Goal: Transaction & Acquisition: Purchase product/service

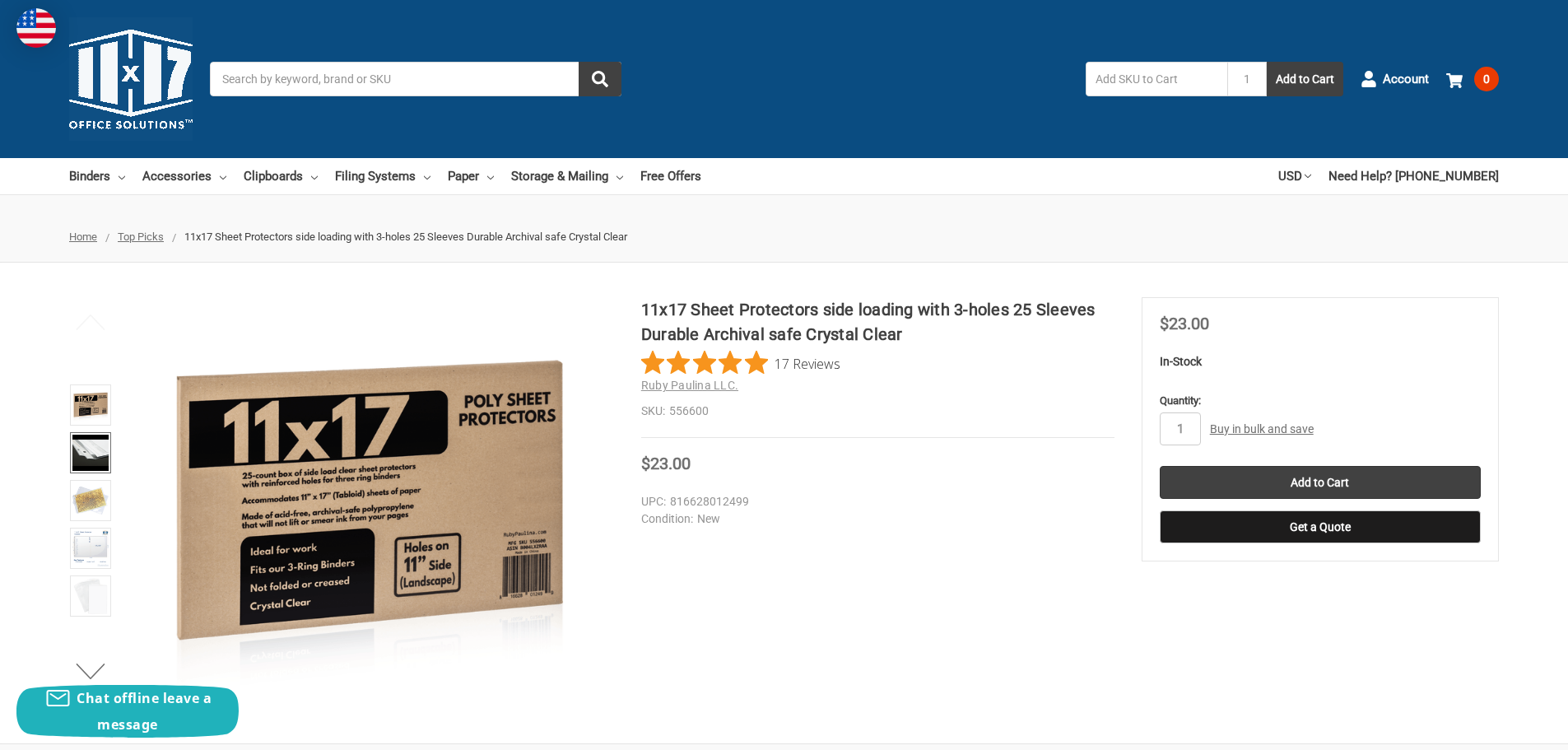
click at [84, 447] on img at bounding box center [91, 452] width 36 height 36
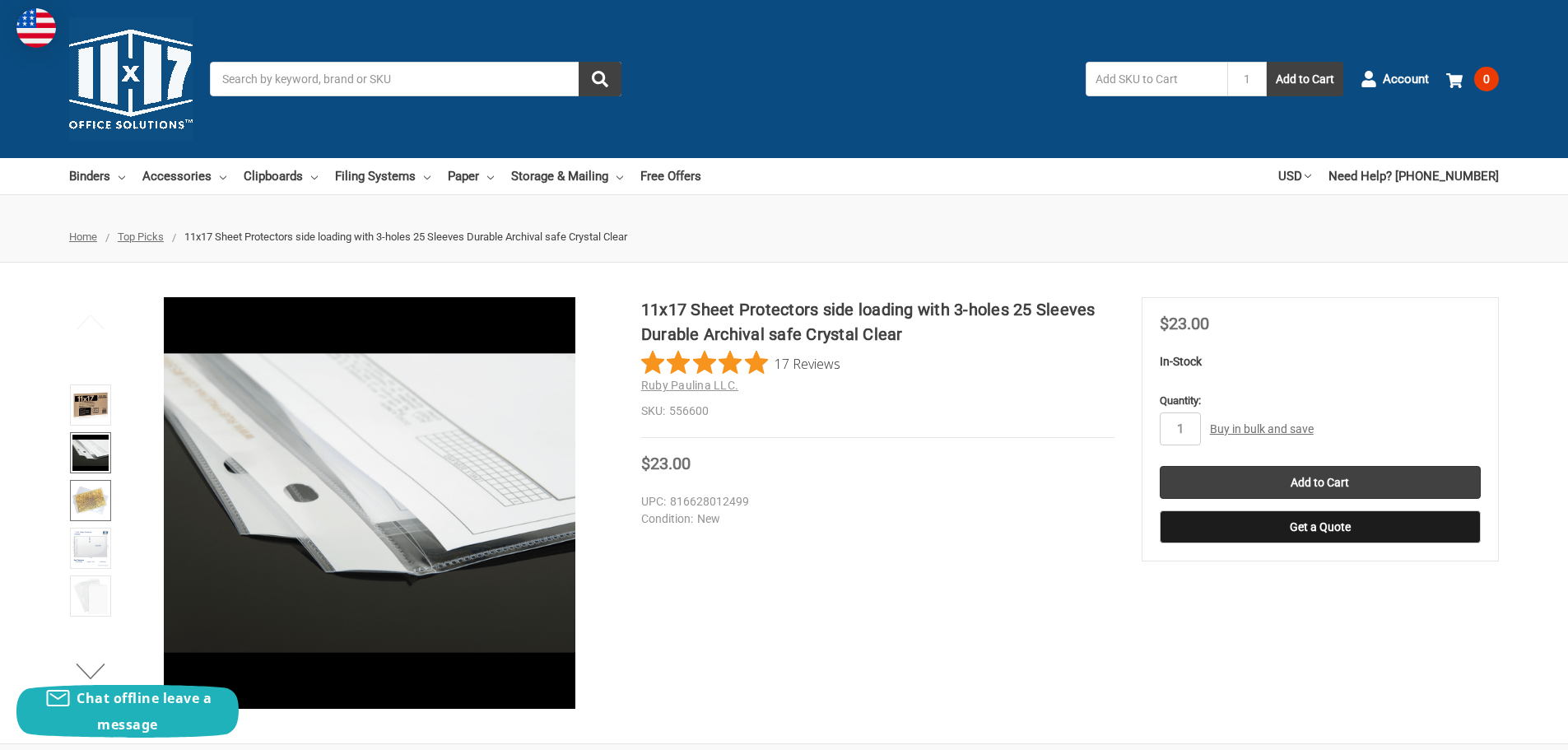
click at [84, 499] on img at bounding box center [91, 500] width 36 height 36
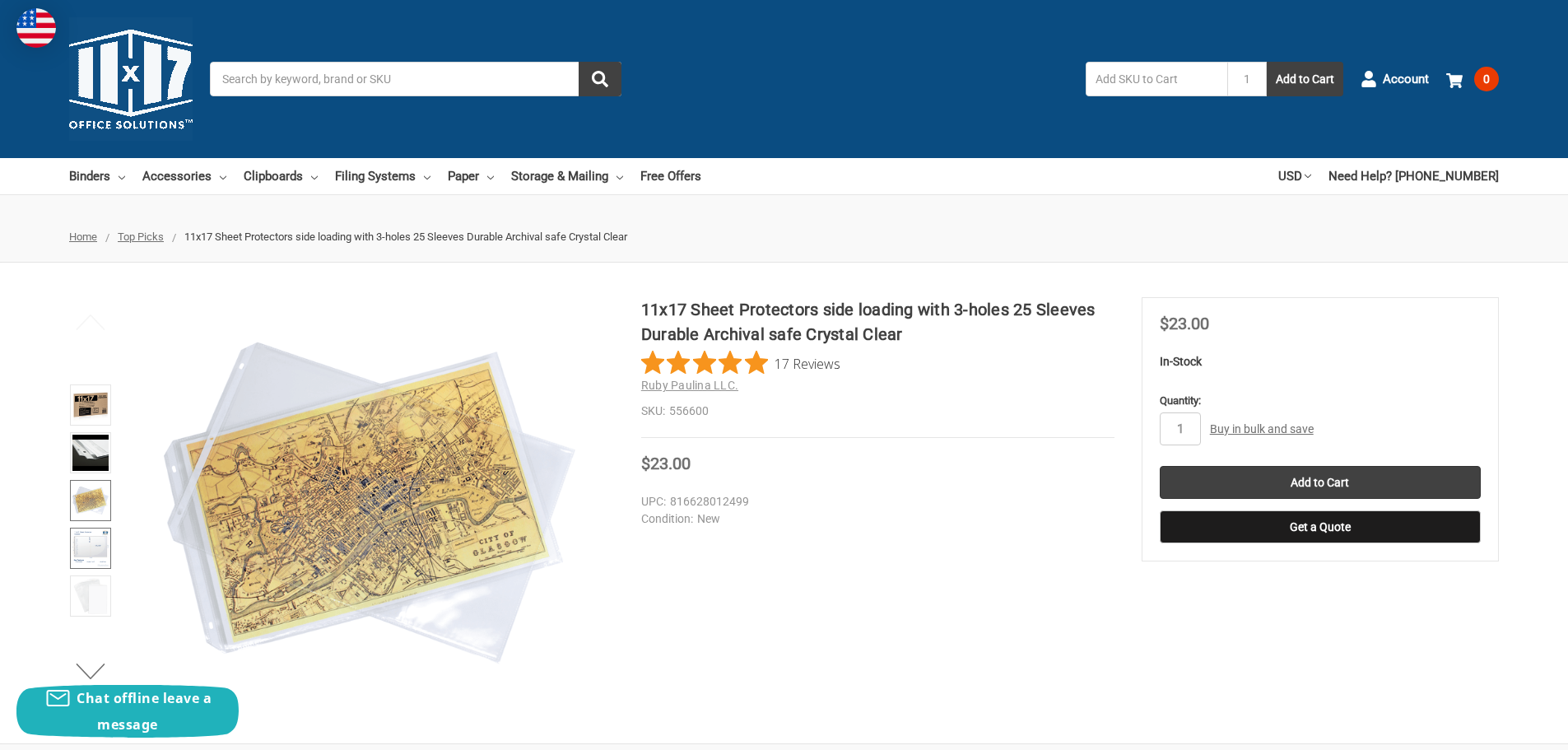
click at [86, 541] on img at bounding box center [91, 548] width 36 height 36
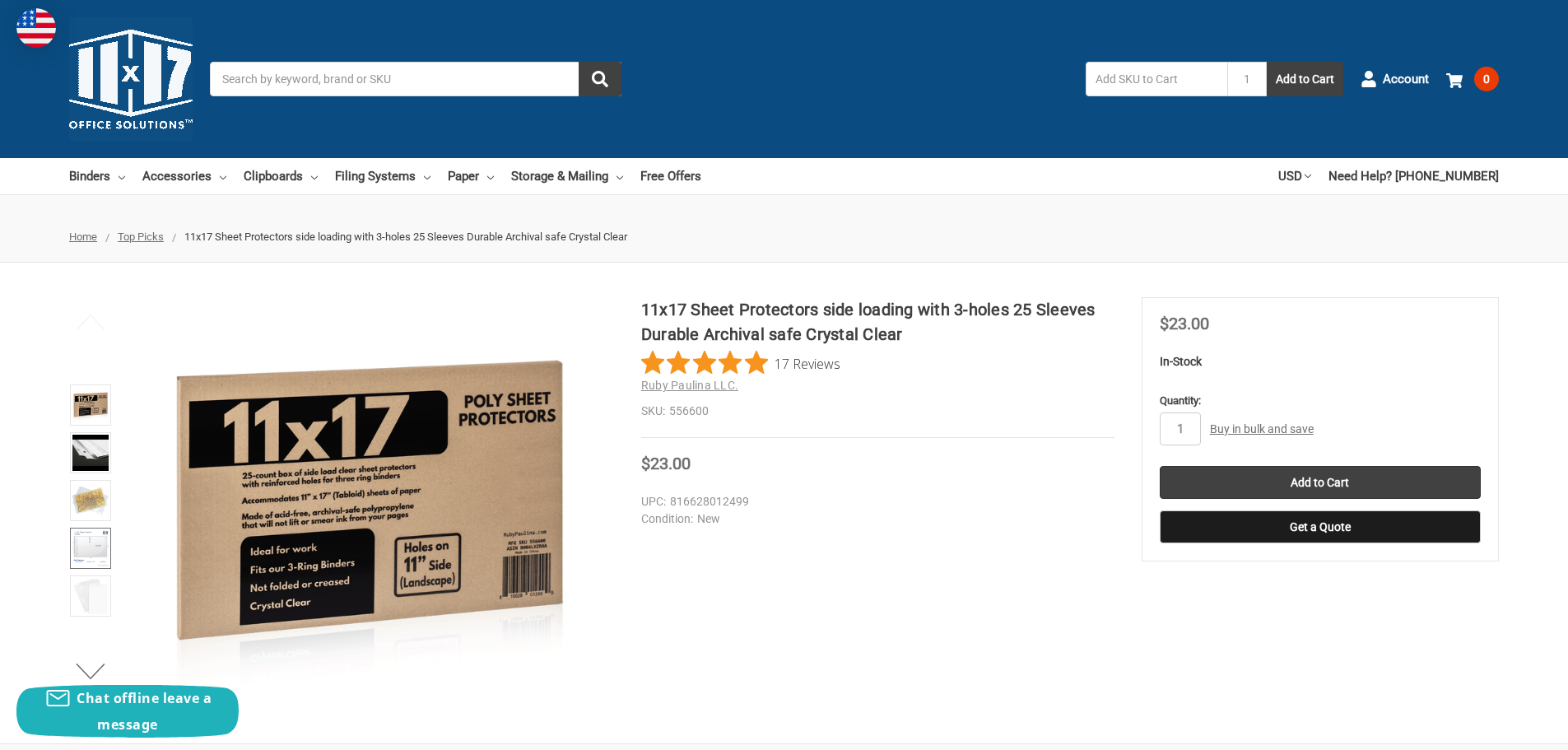
click at [90, 539] on img at bounding box center [91, 548] width 36 height 36
